Goal: Navigation & Orientation: Find specific page/section

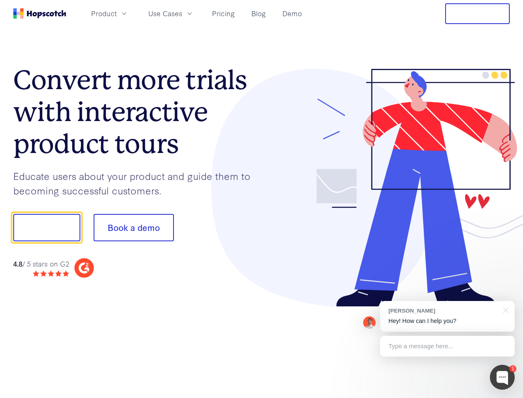
click at [262, 199] on div at bounding box center [386, 188] width 249 height 238
click at [117, 13] on span "Product" at bounding box center [104, 13] width 26 height 10
click at [182, 13] on span "Use Cases" at bounding box center [165, 13] width 34 height 10
click at [478, 14] on button "Free Trial" at bounding box center [477, 13] width 65 height 21
click at [46, 227] on button "Show me!" at bounding box center [46, 227] width 67 height 27
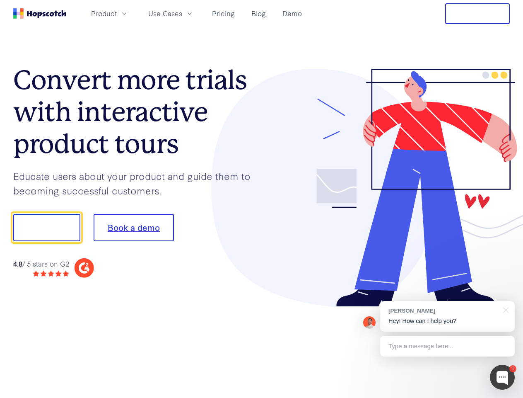
click at [133, 227] on button "Book a demo" at bounding box center [134, 227] width 80 height 27
click at [503, 377] on div at bounding box center [502, 377] width 25 height 25
click at [447, 316] on div "[PERSON_NAME] Hey! How can I help you?" at bounding box center [447, 316] width 135 height 31
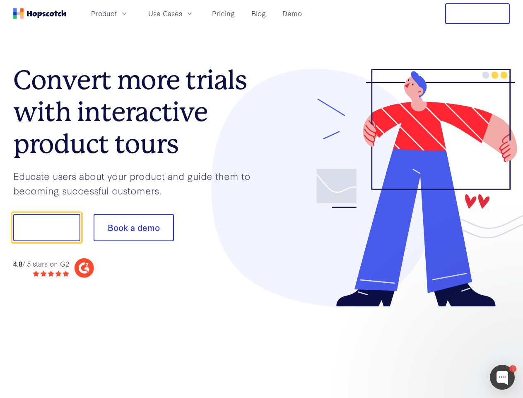
click at [505, 309] on div at bounding box center [437, 281] width 155 height 165
click at [447, 346] on div at bounding box center [437, 281] width 155 height 165
